Goal: Find specific page/section: Find specific page/section

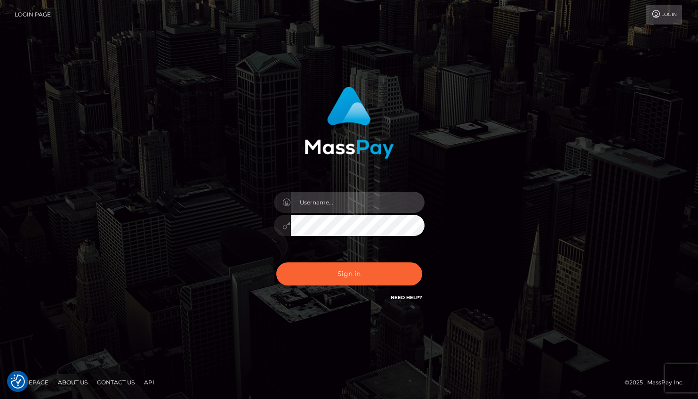
type input "Lou Jacobée"
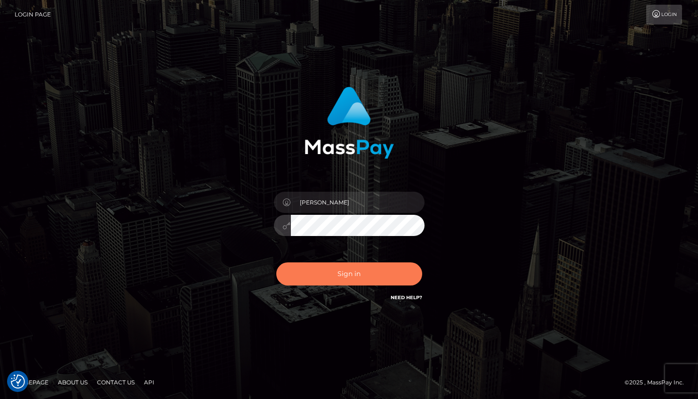
click at [333, 272] on button "Sign in" at bounding box center [349, 273] width 146 height 23
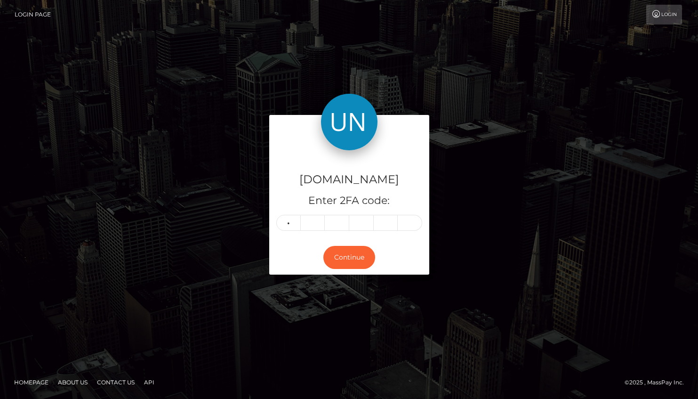
type input "8"
type input "7"
type input "2"
type input "8"
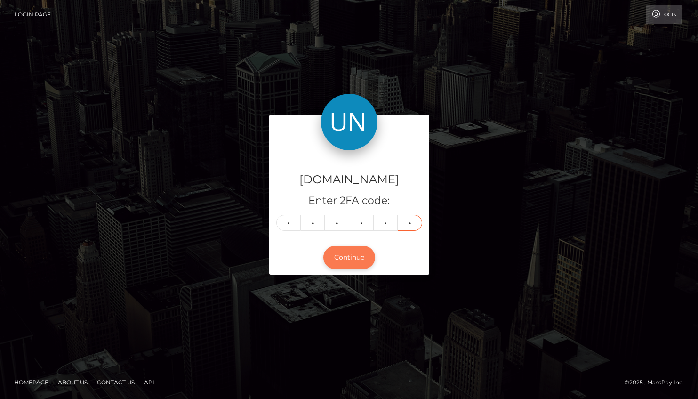
type input "0"
click at [340, 263] on button "Continue" at bounding box center [349, 257] width 52 height 23
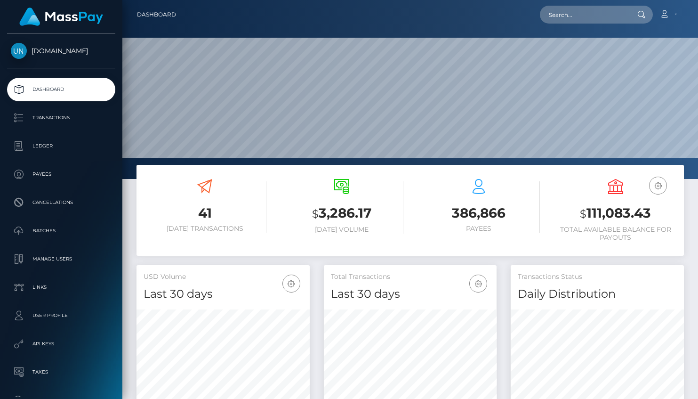
scroll to position [166, 173]
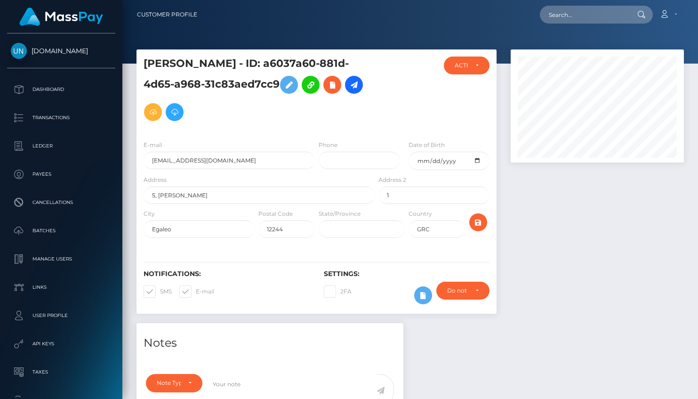
scroll to position [113, 173]
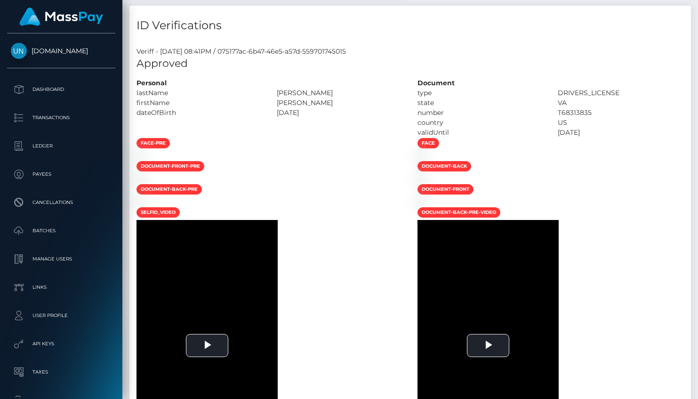
scroll to position [474, 0]
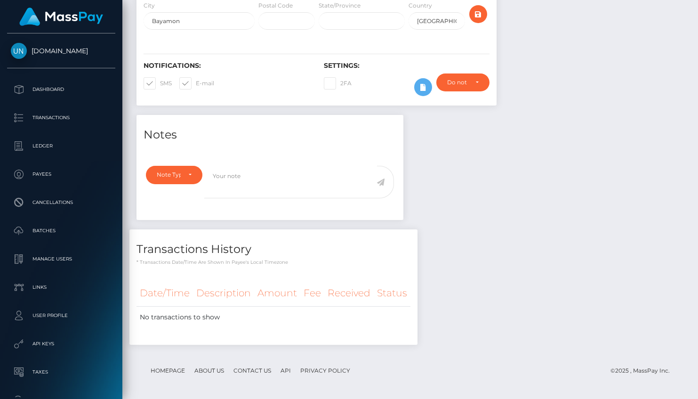
scroll to position [208, 0]
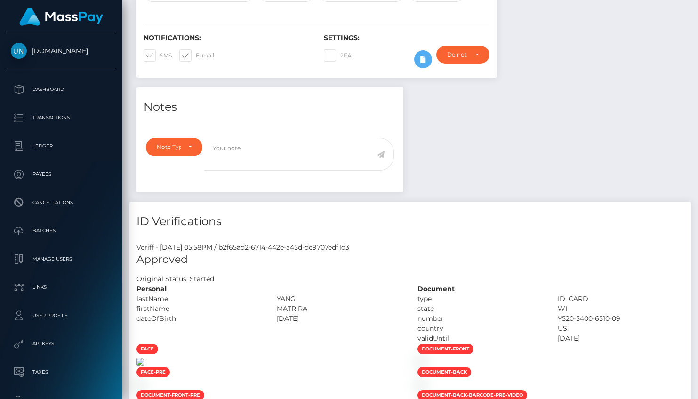
scroll to position [593, 0]
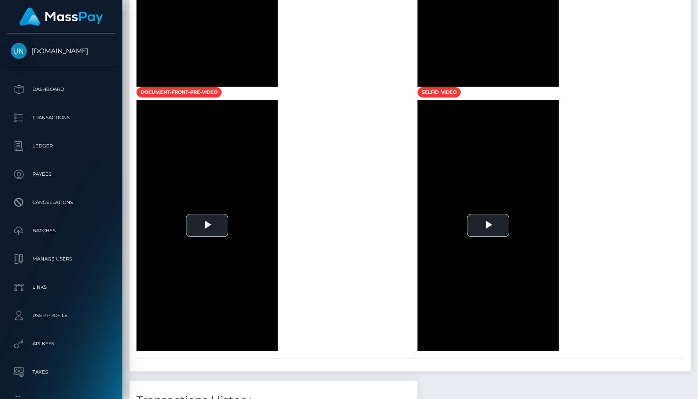
scroll to position [820, 0]
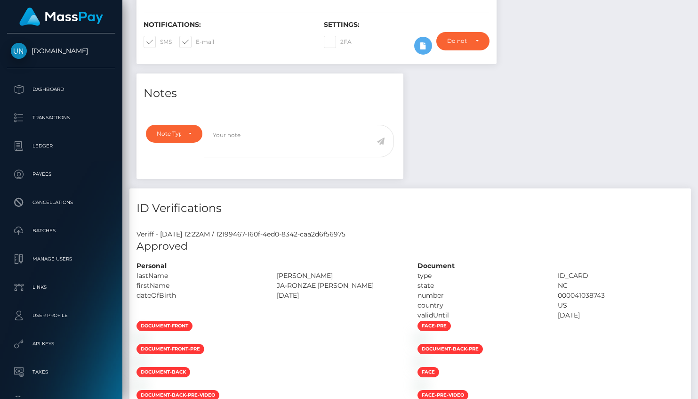
scroll to position [441, 0]
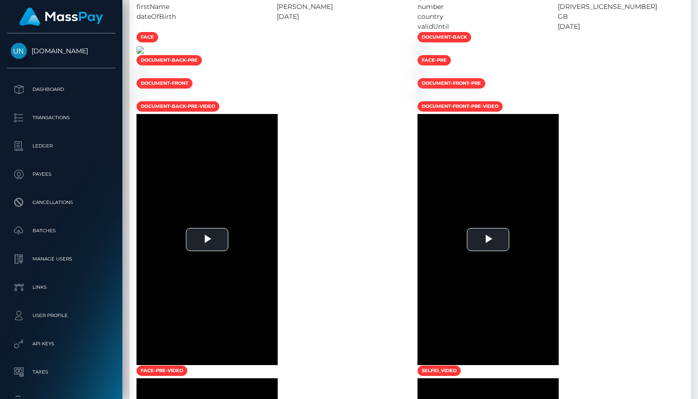
scroll to position [113, 173]
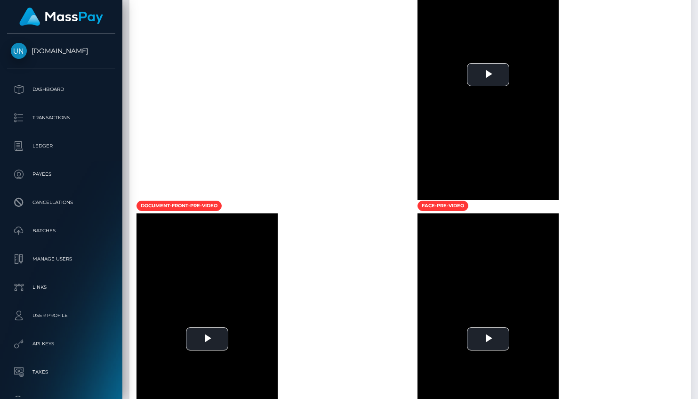
scroll to position [746, 0]
